Goal: Task Accomplishment & Management: Manage account settings

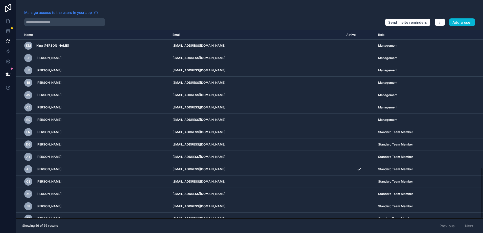
scroll to position [514, 0]
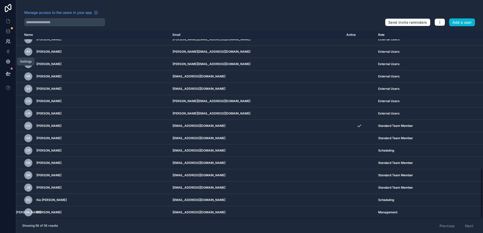
click at [8, 61] on icon at bounding box center [7, 61] width 1 height 1
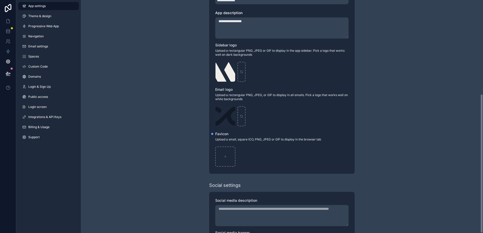
scroll to position [57, 0]
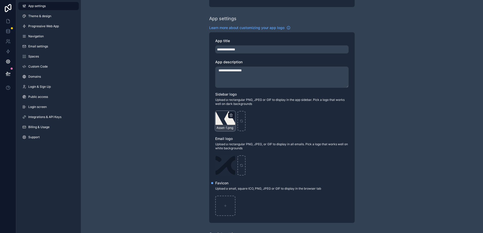
click at [221, 121] on div "Asset-1 .png" at bounding box center [225, 121] width 20 height 20
click at [225, 168] on div "infinity_black_rounded .svg" at bounding box center [225, 166] width 20 height 20
drag, startPoint x: 225, startPoint y: 168, endPoint x: 213, endPoint y: 118, distance: 51.4
click at [213, 118] on div "**********" at bounding box center [281, 127] width 145 height 191
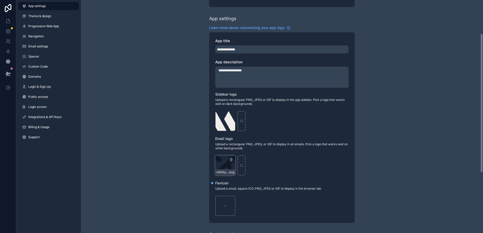
click at [226, 162] on div "infinity_black_rounded .svg" at bounding box center [225, 166] width 20 height 20
drag, startPoint x: 226, startPoint y: 162, endPoint x: 240, endPoint y: 167, distance: 15.0
click at [240, 167] on div "scrollable content" at bounding box center [241, 166] width 8 height 20
type input "**********"
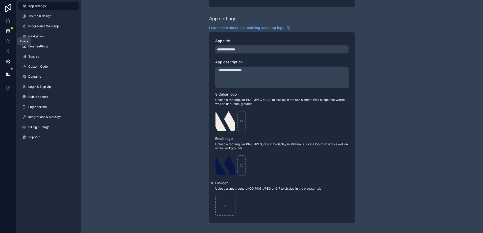
click at [7, 35] on link at bounding box center [8, 31] width 16 height 10
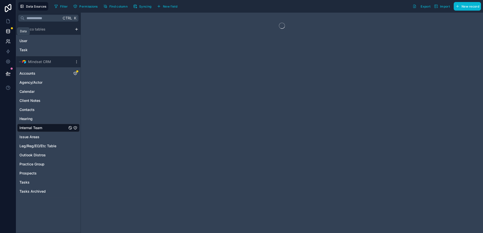
click at [6, 40] on icon at bounding box center [8, 41] width 5 height 5
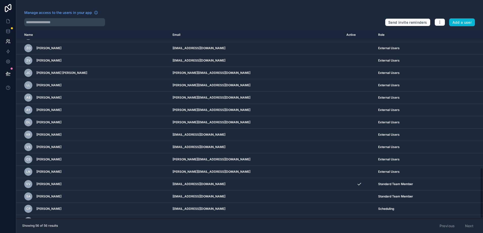
scroll to position [514, 0]
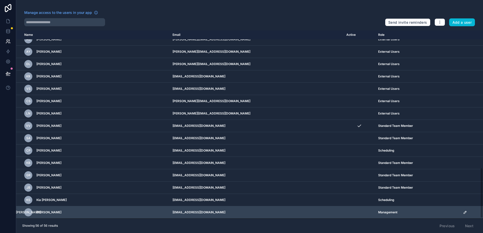
click at [463, 212] on icon "scrollable content" at bounding box center [465, 213] width 4 height 4
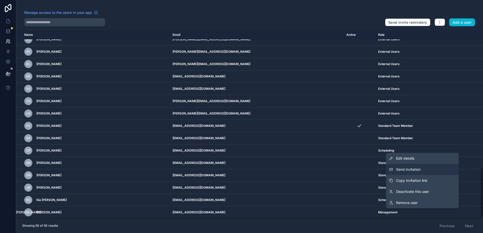
click at [424, 169] on button "Send invitation" at bounding box center [422, 169] width 73 height 11
